Goal: Complete application form: Complete application form

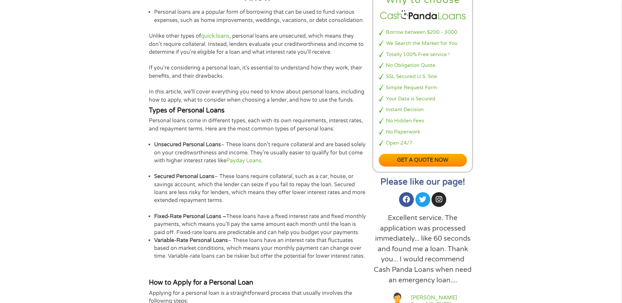
scroll to position [262, 0]
click at [410, 163] on link "Get a quote now" at bounding box center [423, 159] width 89 height 13
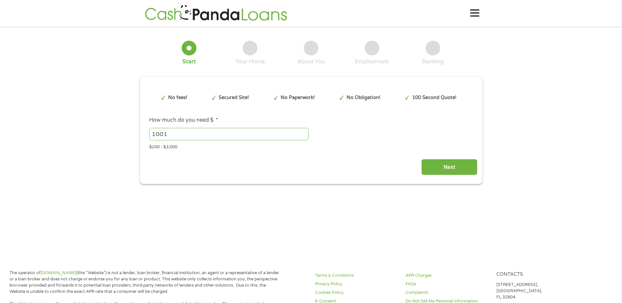
click at [305, 133] on input "1001" at bounding box center [228, 134] width 159 height 12
click at [305, 133] on input "1002" at bounding box center [228, 134] width 159 height 12
click at [305, 133] on input "1003" at bounding box center [228, 134] width 159 height 12
click at [305, 133] on input "1004" at bounding box center [228, 134] width 159 height 12
drag, startPoint x: 199, startPoint y: 131, endPoint x: 111, endPoint y: 131, distance: 87.9
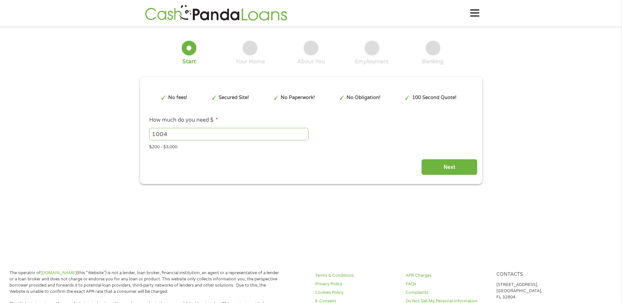
click at [111, 131] on div "1 Start 2 Your Home 3 About You 4 Employment 5 Banking 6 This field is hidden w…" at bounding box center [311, 107] width 622 height 153
type input "2000"
click at [430, 164] on input "Next" at bounding box center [449, 167] width 56 height 16
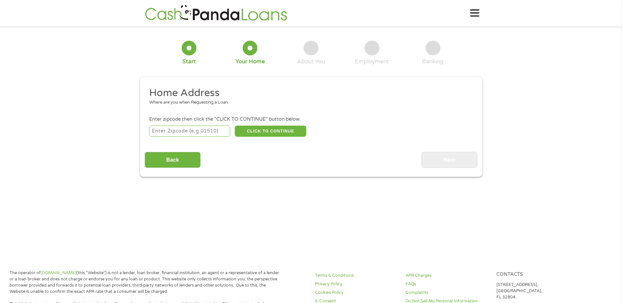
click at [219, 131] on input "number" at bounding box center [189, 131] width 81 height 11
type input "75052"
click at [257, 130] on button "CLICK TO CONTINUE" at bounding box center [270, 131] width 71 height 11
type input "75052"
type input "[GEOGRAPHIC_DATA]"
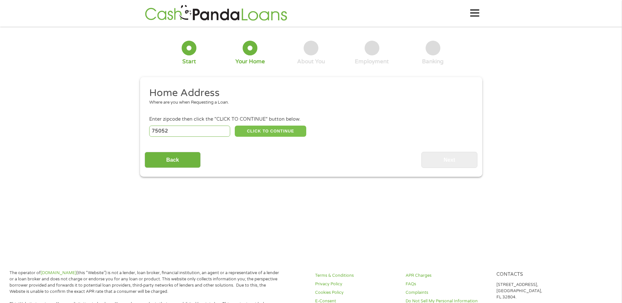
select select "[US_STATE]"
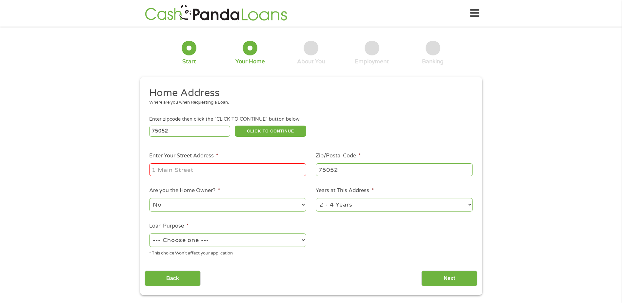
click at [231, 163] on input "Enter Your Street Address *" at bounding box center [227, 169] width 157 height 12
type input "[STREET_ADDRESS][PERSON_NAME]"
click at [338, 206] on select "1 Year or less 1 - 2 Years 2 - 4 Years Over 4 Years" at bounding box center [394, 204] width 157 height 13
select select "12months"
click at [316, 198] on select "1 Year or less 1 - 2 Years 2 - 4 Years Over 4 Years" at bounding box center [394, 204] width 157 height 13
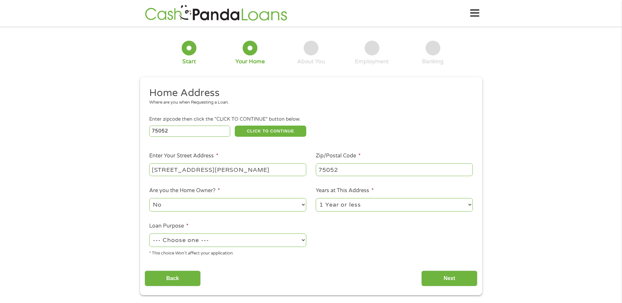
click at [202, 239] on select "--- Choose one --- Pay Bills Debt Consolidation Home Improvement Major Purchase…" at bounding box center [227, 239] width 157 height 13
select select "medicalexpenses"
click at [149, 233] on select "--- Choose one --- Pay Bills Debt Consolidation Home Improvement Major Purchase…" at bounding box center [227, 239] width 157 height 13
click at [440, 279] on input "Next" at bounding box center [449, 278] width 56 height 16
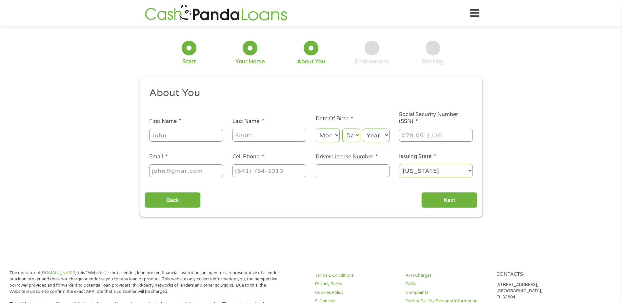
scroll to position [3, 3]
click at [203, 135] on input "First Name *" at bounding box center [186, 135] width 74 height 12
type input "[PERSON_NAME]"
select select "7"
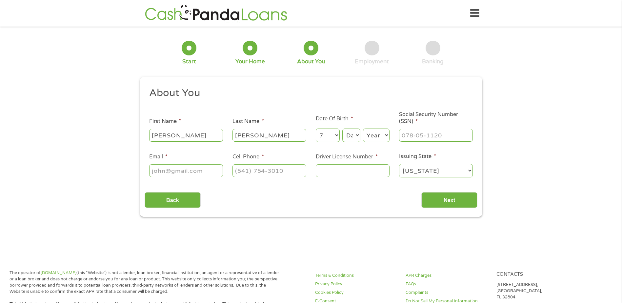
select select "26"
select select "1979"
type input "[PERSON_NAME][EMAIL_ADDRESS][DOMAIN_NAME]"
type input "[PHONE_NUMBER]"
click at [374, 173] on input "Driver License Number *" at bounding box center [353, 170] width 74 height 12
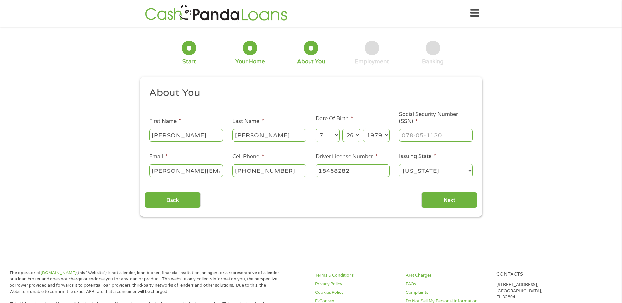
type input "18468282"
click at [410, 134] on input "___-__-____" at bounding box center [436, 135] width 74 height 12
type input "452-93-9756"
click at [450, 195] on input "Next" at bounding box center [449, 200] width 56 height 16
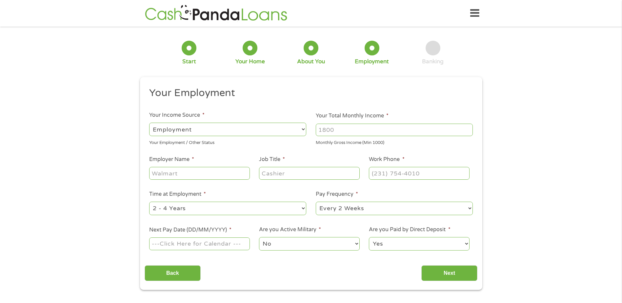
click at [340, 130] on input "Your Total Monthly Income *" at bounding box center [394, 130] width 157 height 12
type input "2500"
click at [246, 171] on input "Employer Name *" at bounding box center [199, 173] width 100 height 12
type input "USPS"
type input "Mail Carrier"
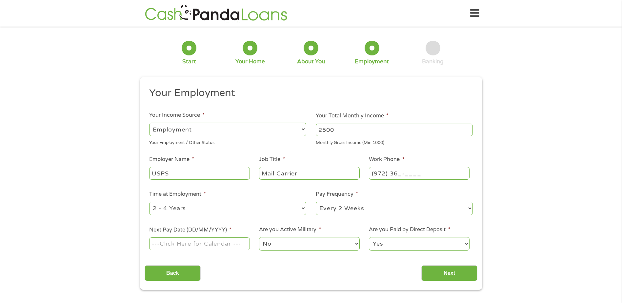
type input "(972) 366-____"
